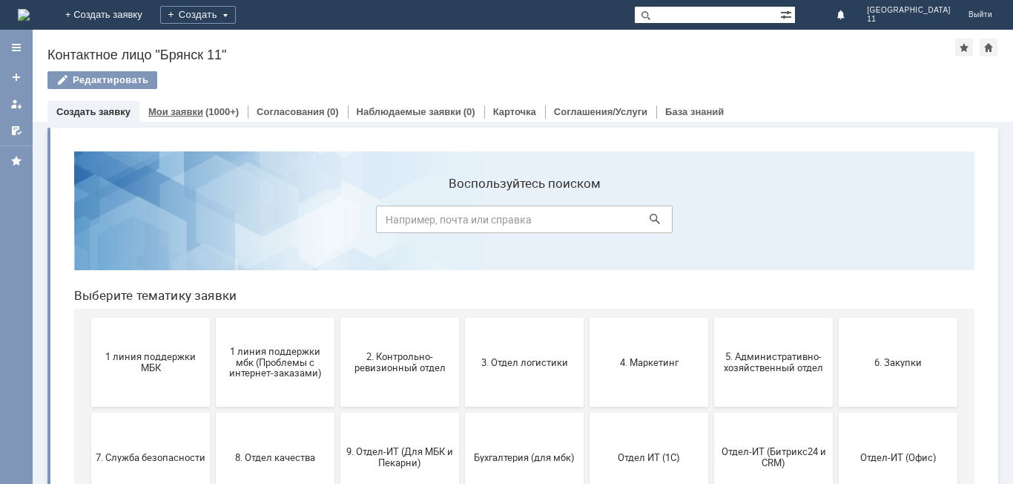
click at [204, 102] on div "Мои заявки (1000+)" at bounding box center [193, 112] width 108 height 22
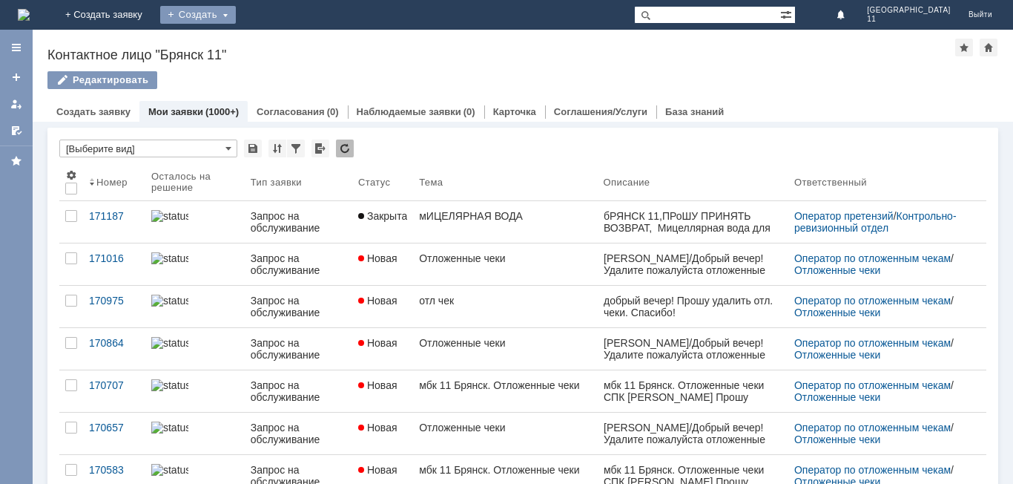
click at [236, 10] on div "Создать" at bounding box center [198, 15] width 76 height 18
click at [276, 44] on link "Заявка" at bounding box center [219, 45] width 113 height 18
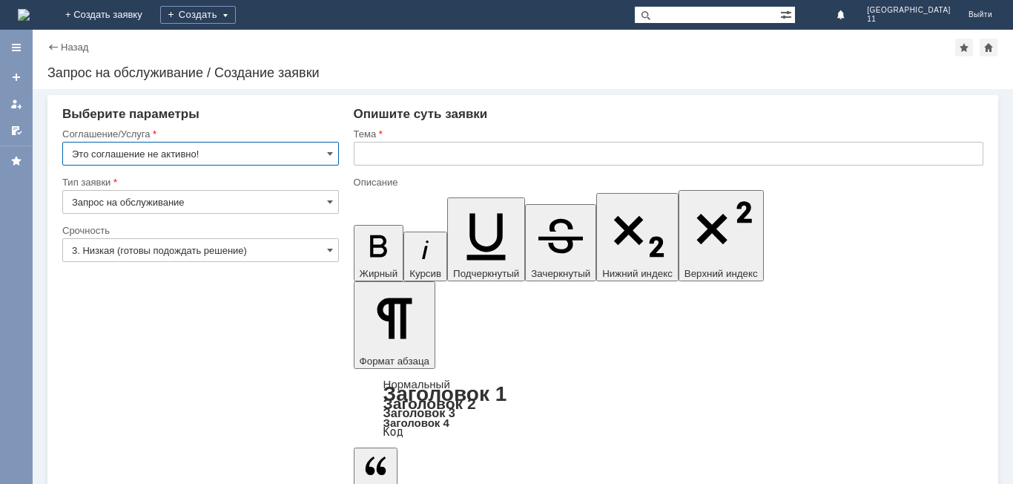
click at [214, 154] on input "Это соглашение не активно!" at bounding box center [200, 154] width 277 height 24
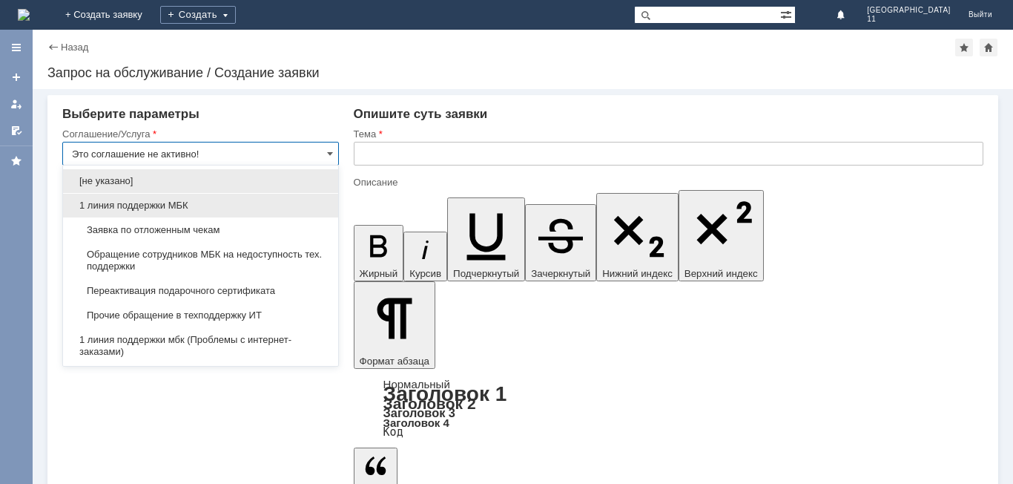
scroll to position [223, 0]
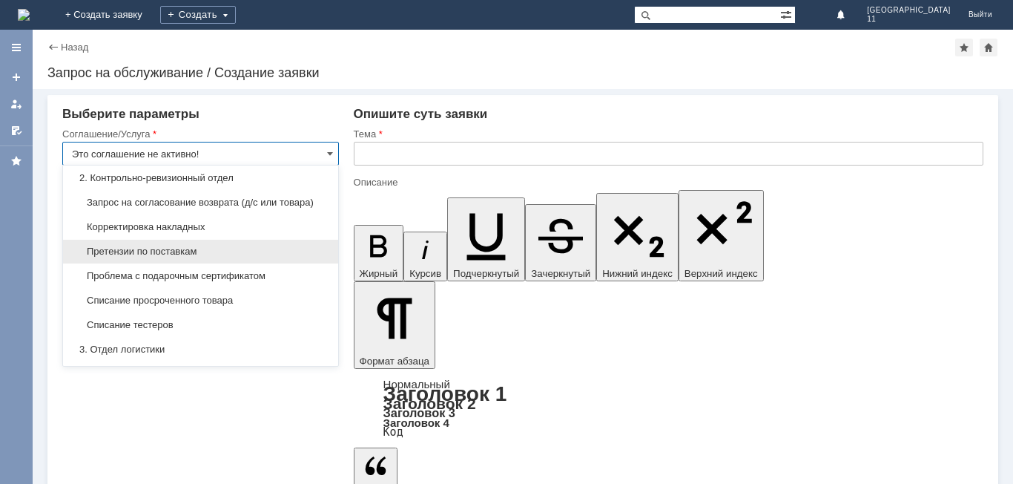
click at [191, 257] on span "Претензии по поставкам" at bounding box center [200, 252] width 257 height 12
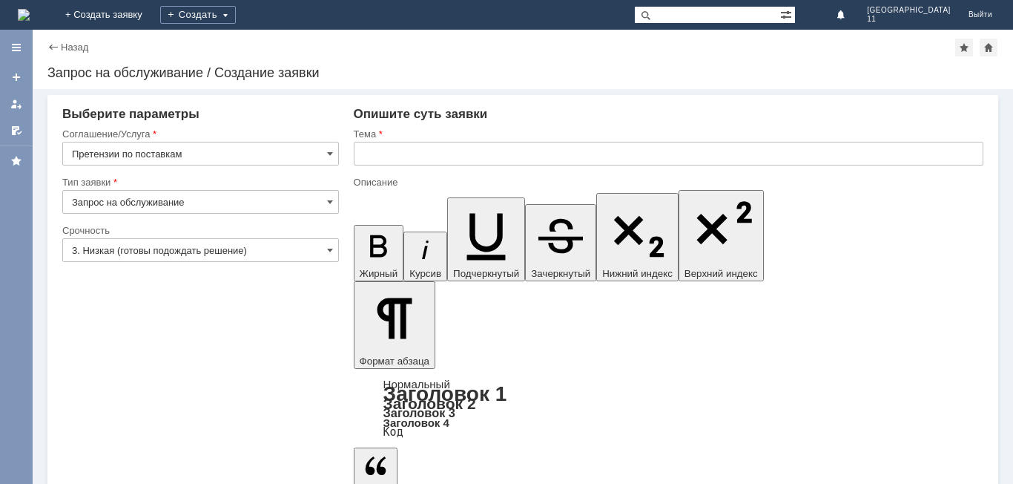
type input "Претензии по поставкам"
click at [186, 248] on input "3. Низкая (готовы подождать решение)" at bounding box center [200, 250] width 277 height 24
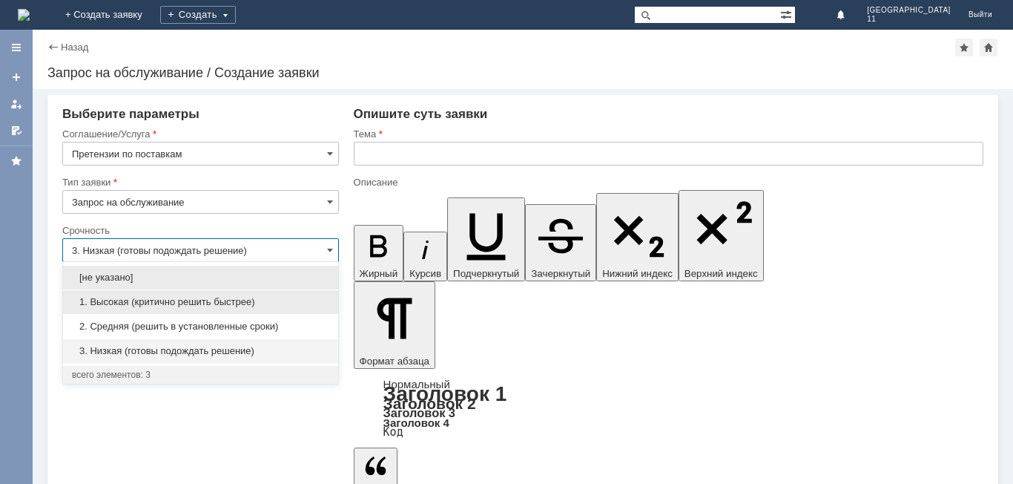
click at [184, 301] on span "1. Высокая (критично решить быстрее)" at bounding box center [200, 302] width 257 height 12
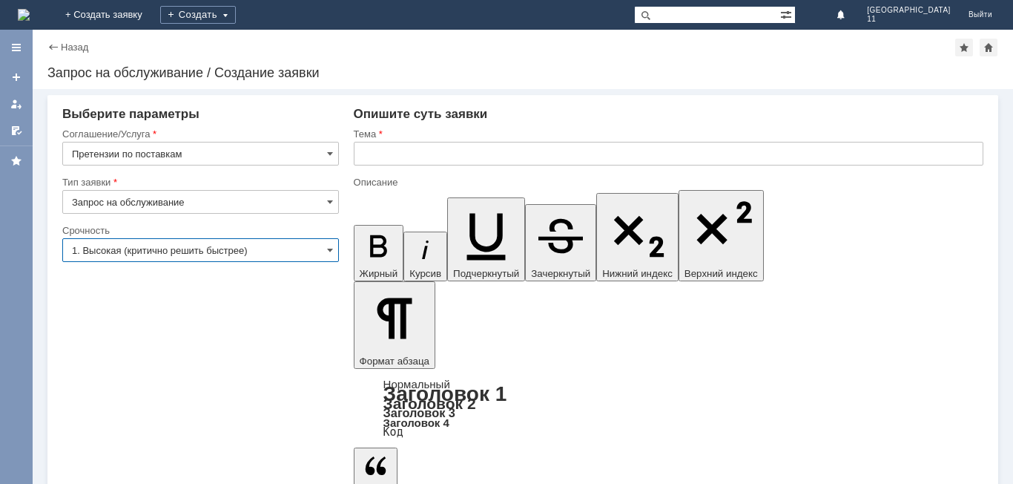
type input "1. Высокая (критично решить быстрее)"
click at [421, 142] on input "text" at bounding box center [669, 154] width 630 height 24
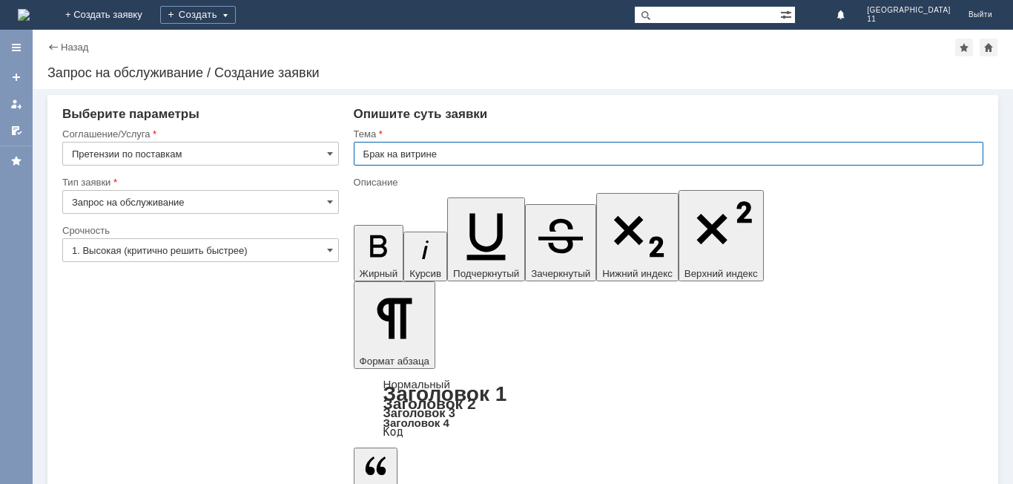
type input "Брак на витрине"
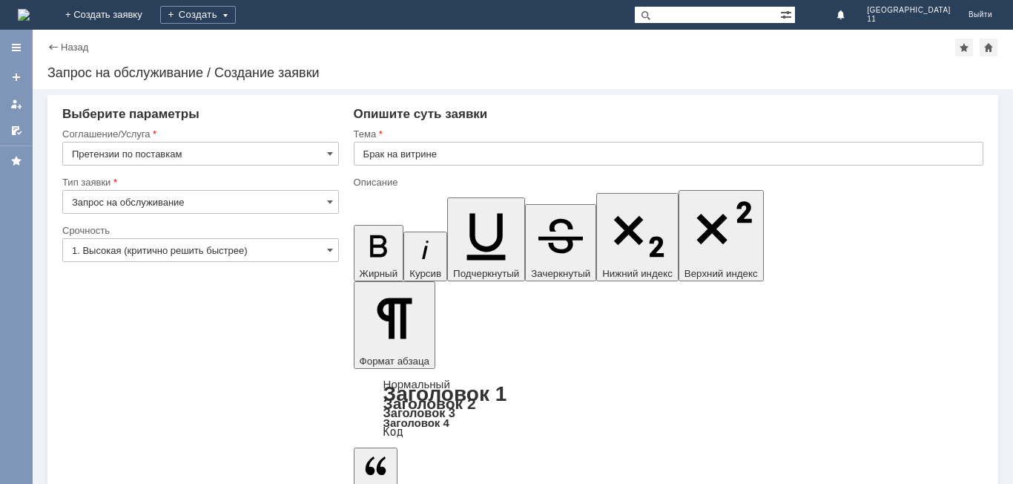
drag, startPoint x: 599, startPoint y: 4138, endPoint x: 613, endPoint y: 4139, distance: 14.2
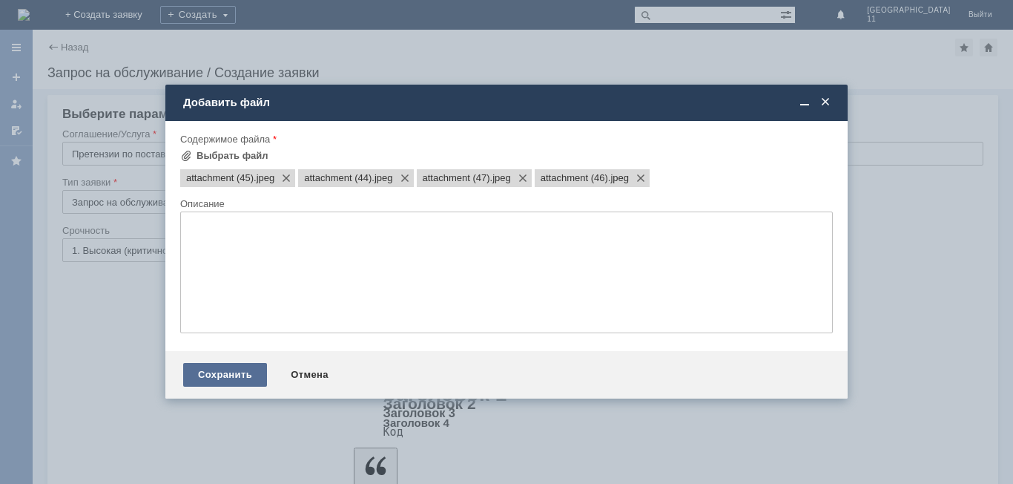
click at [233, 375] on div "Сохранить" at bounding box center [225, 375] width 84 height 24
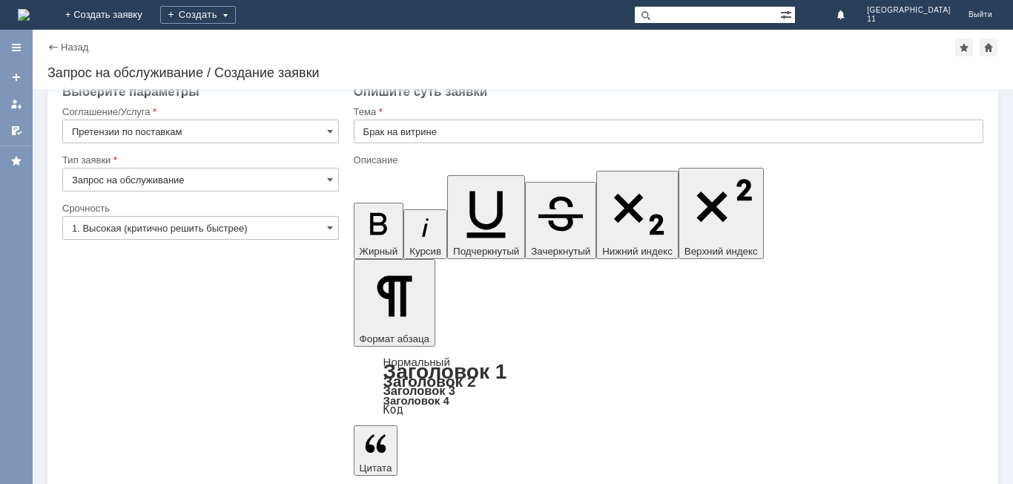
scroll to position [35, 0]
